Goal: Information Seeking & Learning: Learn about a topic

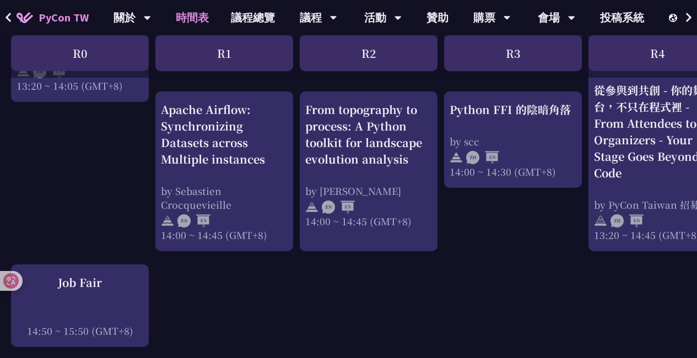
scroll to position [1134, 0]
click at [505, 111] on div "Python FFI 的陰暗角落" at bounding box center [513, 110] width 127 height 17
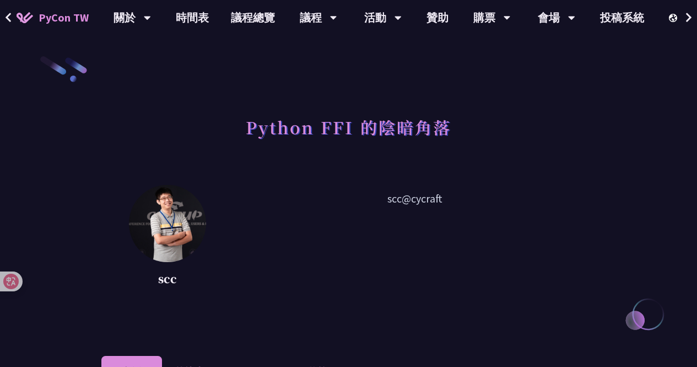
scroll to position [228, 0]
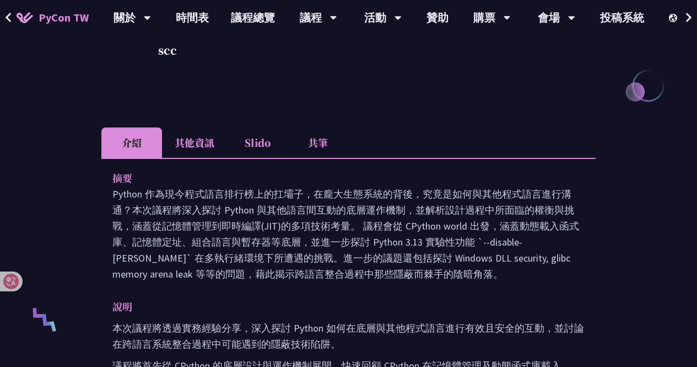
click at [304, 144] on li "共筆" at bounding box center [318, 142] width 61 height 30
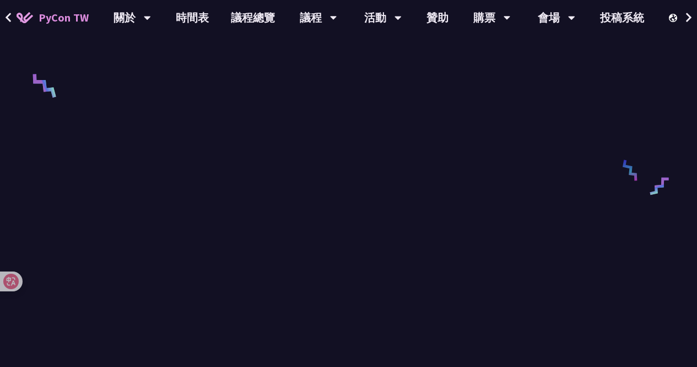
scroll to position [472, 0]
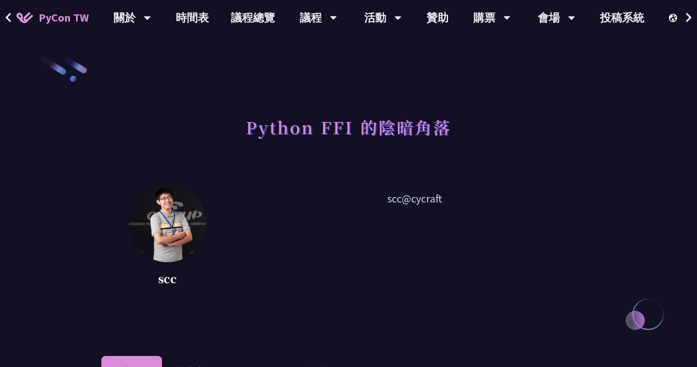
scroll to position [268, 0]
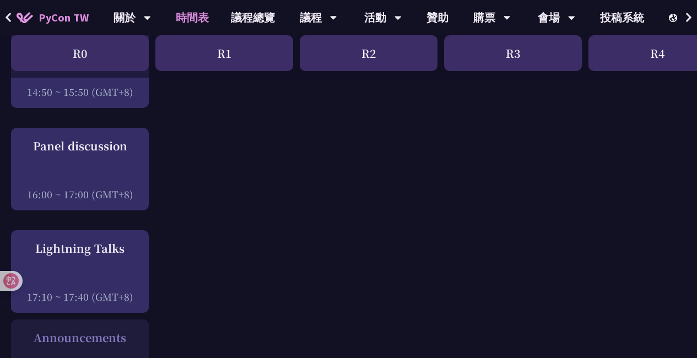
scroll to position [1375, 0]
click at [93, 153] on div "Panel discussion" at bounding box center [80, 145] width 127 height 17
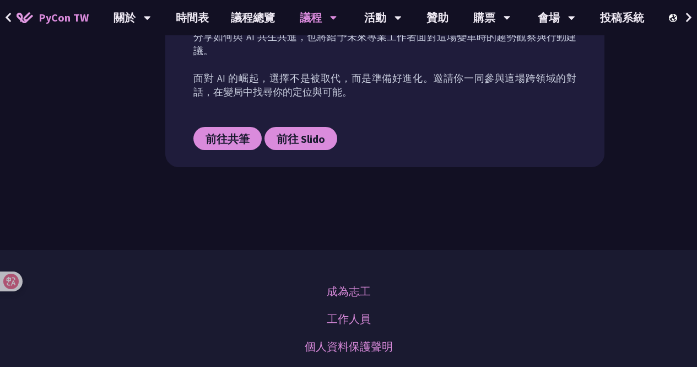
scroll to position [661, 0]
click at [217, 137] on span "前往共筆" at bounding box center [228, 139] width 44 height 14
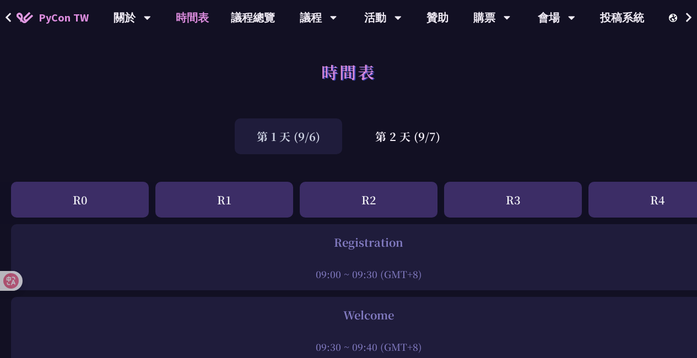
click at [375, 140] on div "第 2 天 (9/7)" at bounding box center [407, 137] width 109 height 36
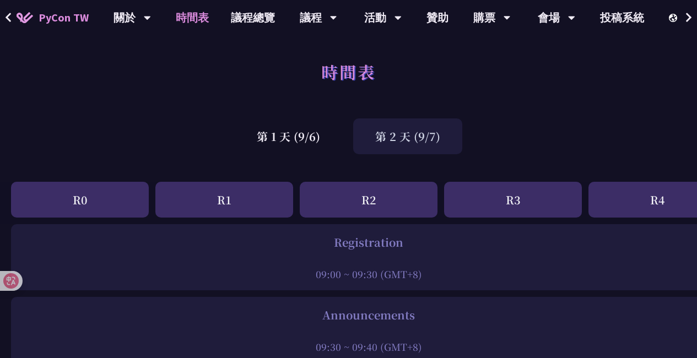
click at [375, 140] on div "第 2 天 (9/7)" at bounding box center [407, 137] width 109 height 36
click at [440, 125] on div "第 2 天 (9/7)" at bounding box center [407, 137] width 109 height 36
click at [427, 143] on div "第 2 天 (9/7)" at bounding box center [407, 137] width 109 height 36
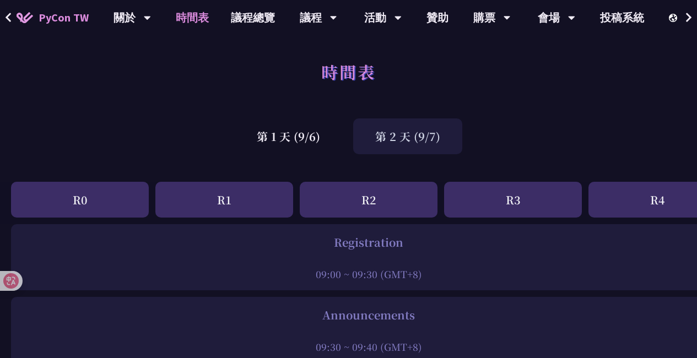
click at [419, 138] on div "第 2 天 (9/7)" at bounding box center [407, 137] width 109 height 36
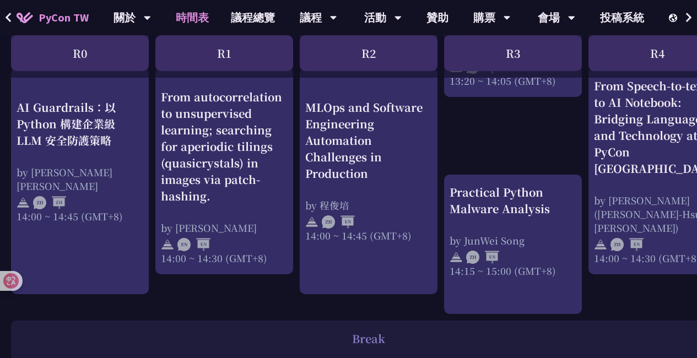
scroll to position [1144, 0]
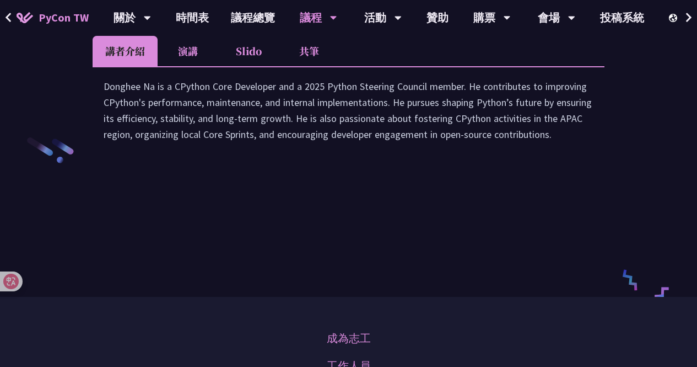
scroll to position [1643, 0]
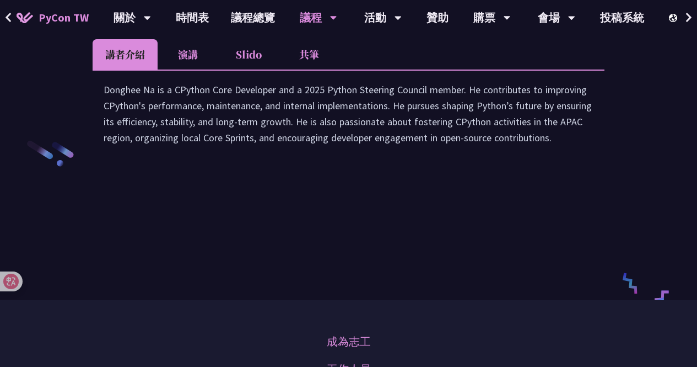
click at [308, 69] on li "共筆" at bounding box center [309, 54] width 61 height 30
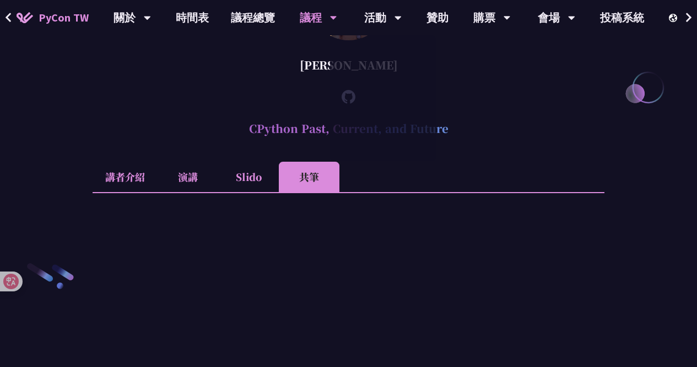
scroll to position [1520, 0]
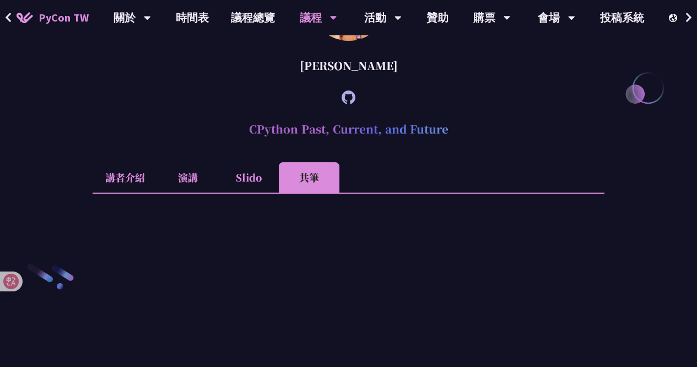
click at [330, 82] on div "Donghee Na" at bounding box center [349, 65] width 512 height 33
copy article "Donghee Na"
